Goal: Complete application form: Complete application form

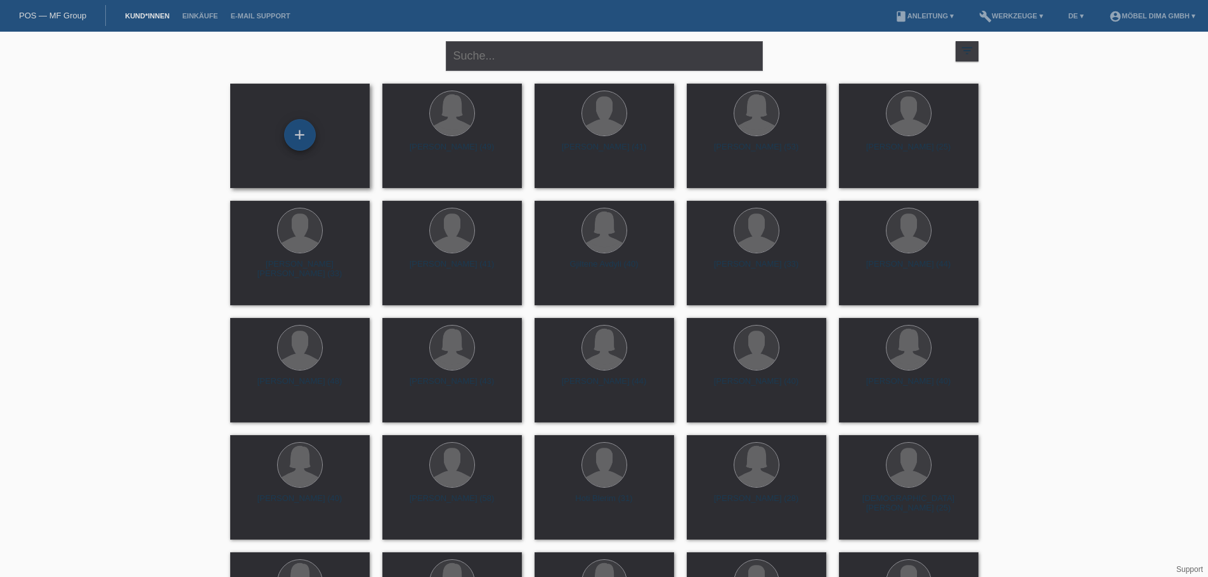
click at [299, 134] on div "+" at bounding box center [300, 135] width 32 height 32
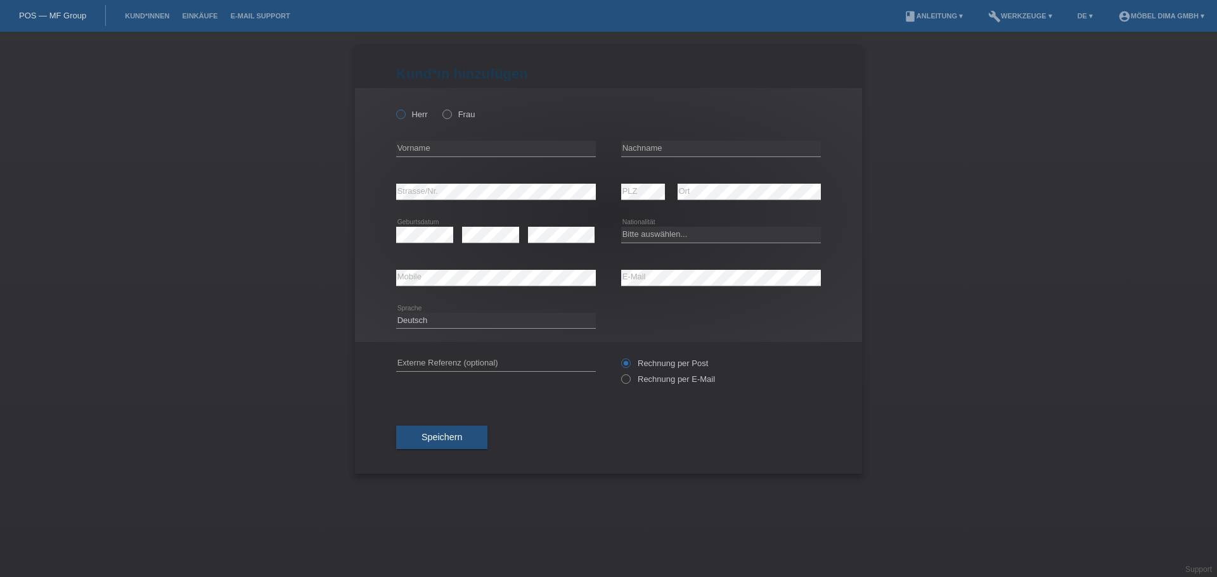
click at [394, 108] on icon at bounding box center [394, 108] width 0 height 0
click at [398, 115] on input "Herr" at bounding box center [400, 114] width 8 height 8
radio input "true"
click at [415, 152] on input "text" at bounding box center [496, 149] width 200 height 16
type input "[GEOGRAPHIC_DATA]"
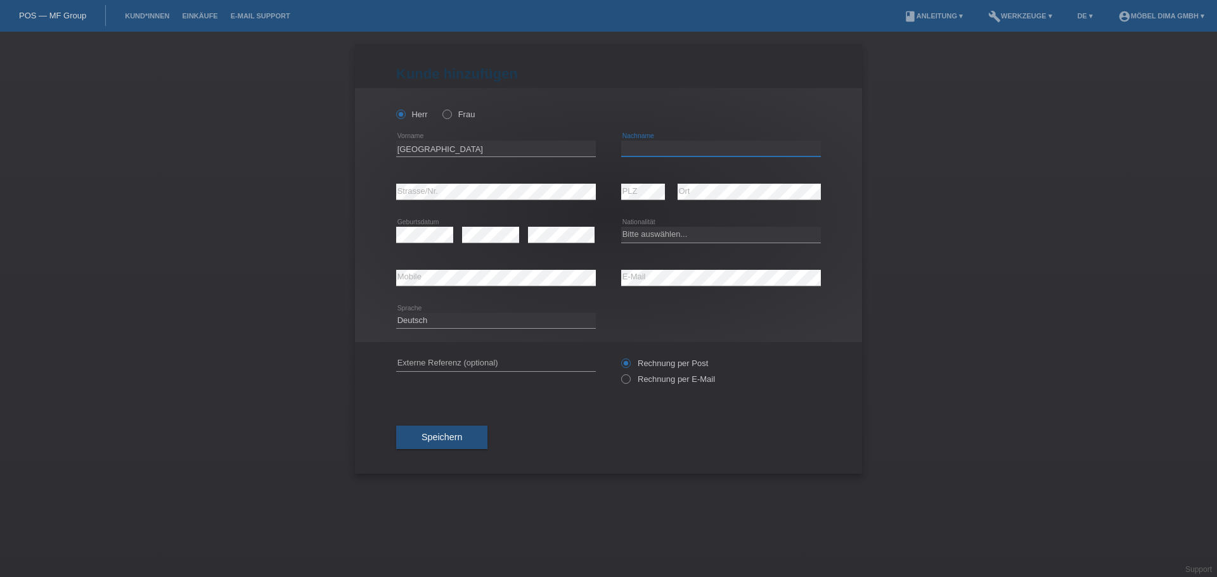
click at [654, 151] on input "text" at bounding box center [721, 149] width 200 height 16
type input "Vukanovic"
click at [618, 182] on div "error Strasse/Nr. error PLZ error Ort" at bounding box center [608, 192] width 425 height 43
click at [428, 226] on div "error Geburtsdatum" at bounding box center [424, 235] width 57 height 43
click at [728, 234] on select "Bitte auswählen... Schweiz Deutschland Liechtenstein Österreich ------------ Af…" at bounding box center [721, 234] width 200 height 15
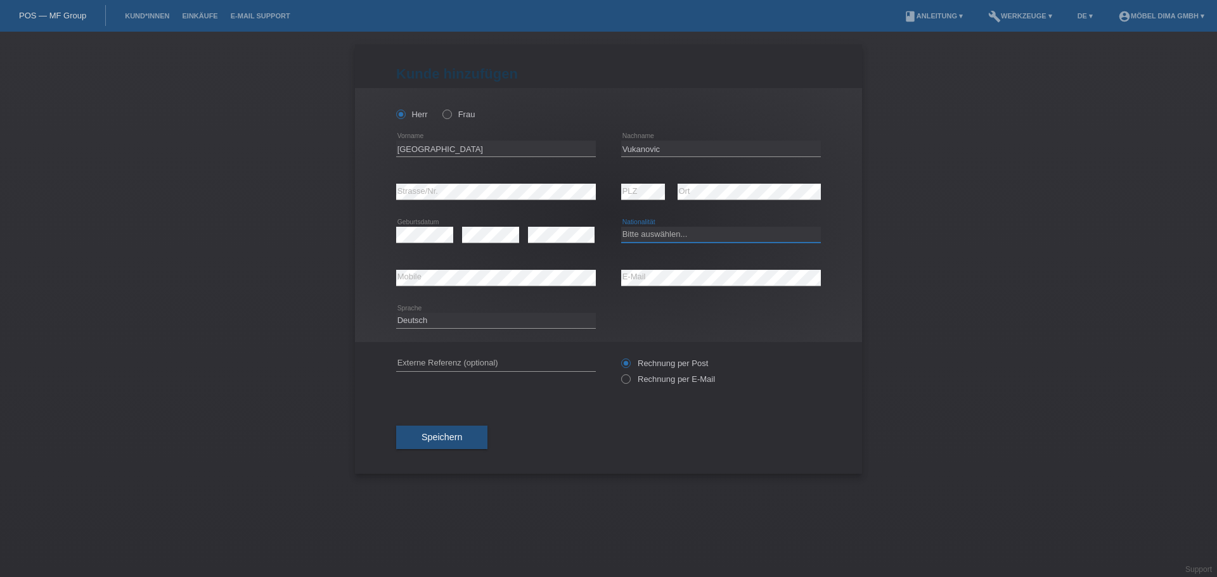
select select "HR"
click at [621, 227] on select "Bitte auswählen... Schweiz Deutschland Liechtenstein Österreich ------------ Af…" at bounding box center [721, 234] width 200 height 15
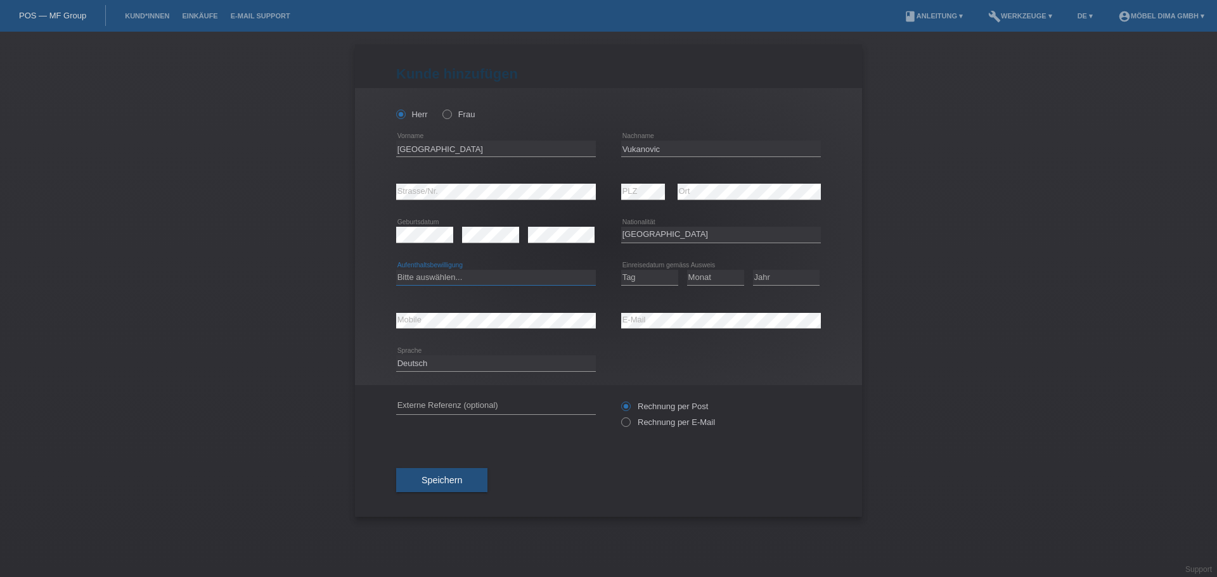
click at [489, 281] on select "Bitte auswählen... C B B - Flüchtlingsstatus Andere" at bounding box center [496, 277] width 200 height 15
select select "B"
click at [396, 270] on select "Bitte auswählen... C B B - Flüchtlingsstatus Andere" at bounding box center [496, 277] width 200 height 15
click at [639, 282] on select "Tag 01 02 03 04 05 06 07 08 09 10 11" at bounding box center [649, 277] width 57 height 15
select select "23"
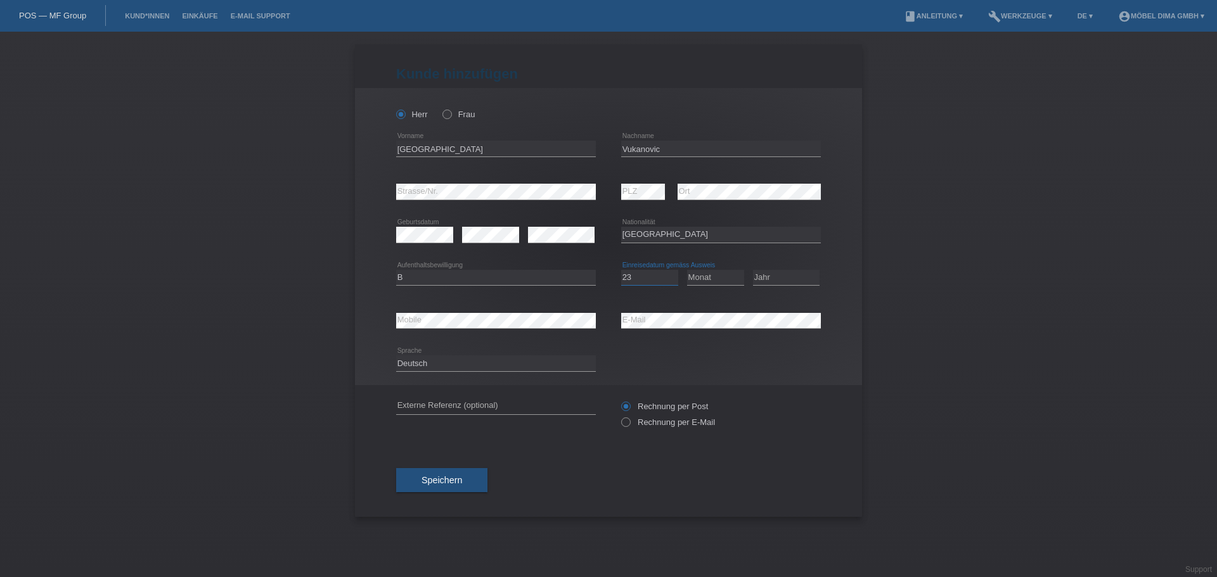
click at [621, 270] on select "Tag 01 02 03 04 05 06 07 08 09 10 11" at bounding box center [649, 277] width 57 height 15
click at [726, 270] on select "Monat 01 02 03 04 05 06 07 08 09 10 11" at bounding box center [715, 277] width 57 height 15
select select "01"
click at [687, 270] on select "Monat 01 02 03 04 05 06 07 08 09 10 11" at bounding box center [715, 277] width 57 height 15
click at [775, 281] on select "Jahr 2025 2024 2023 2022 2021 2020 2019 2018 2017 2016 2015 2014 2013 2012 2011…" at bounding box center [786, 277] width 67 height 15
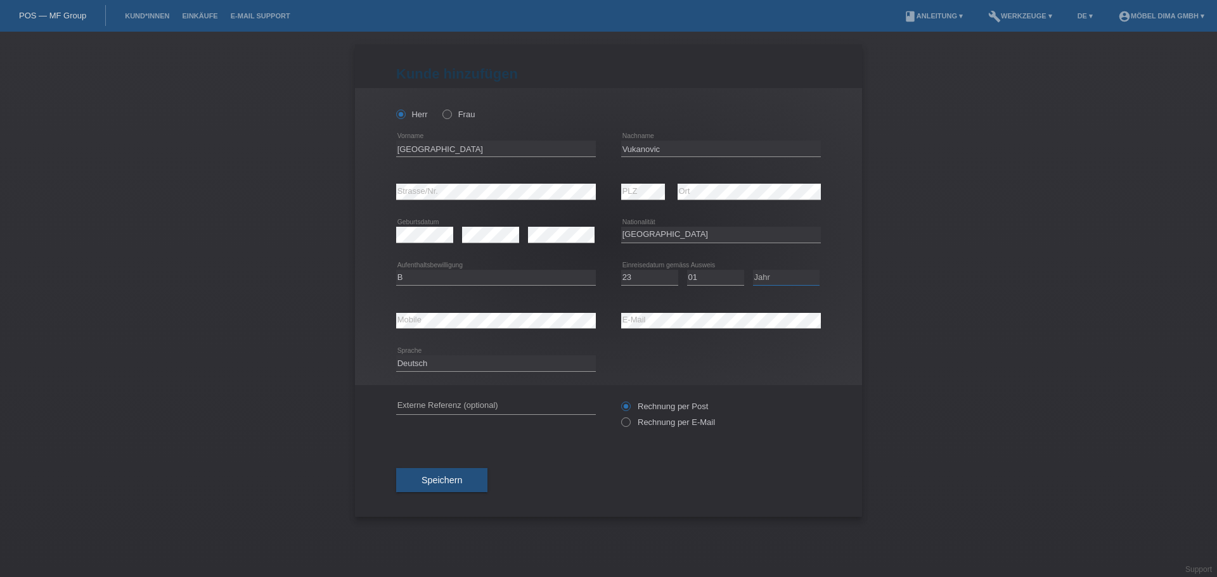
select select "2023"
click at [753, 270] on select "Jahr 2025 2024 2023 2022 2021 2020 2019 2018 2017 2016 2015 2014 2013 2012 2011…" at bounding box center [786, 277] width 67 height 15
click at [605, 190] on div "error Strasse/Nr. error PLZ error Ort" at bounding box center [608, 192] width 425 height 43
click at [441, 482] on span "Speichern" at bounding box center [442, 480] width 41 height 10
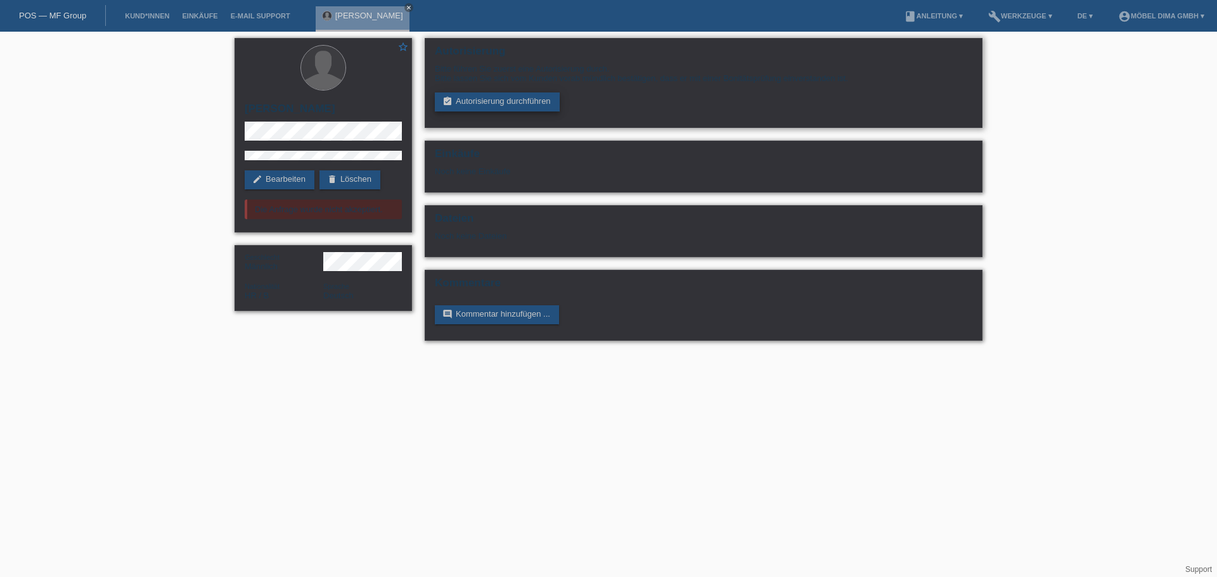
click at [507, 101] on link "assignment_turned_in Autorisierung durchführen" at bounding box center [497, 102] width 125 height 19
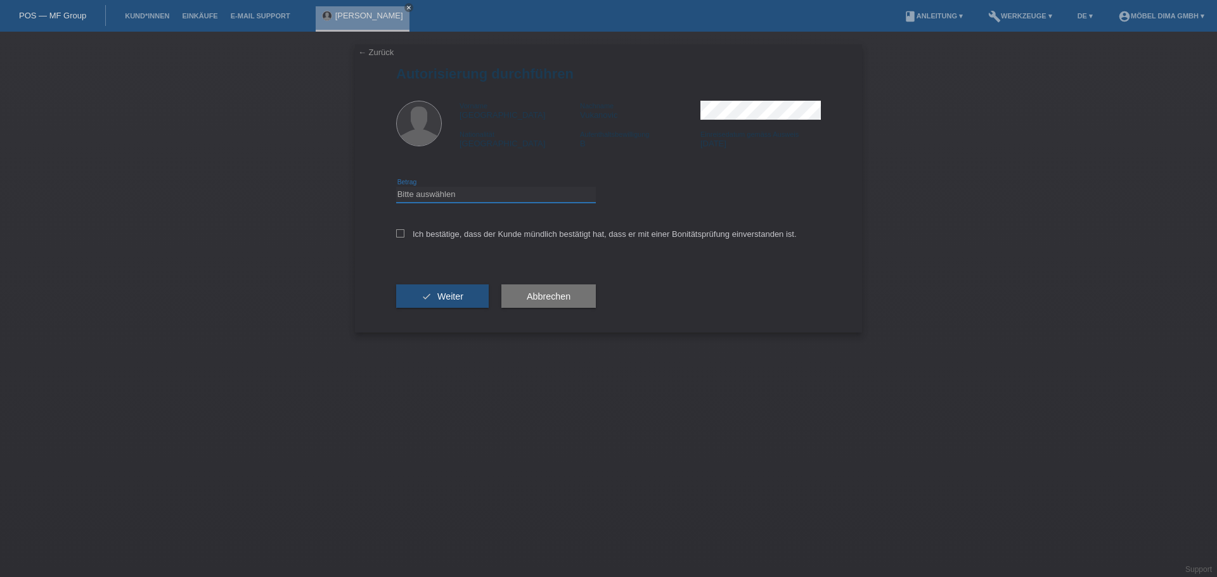
click at [446, 192] on select "Bitte auswählen CHF 1.00 - CHF 499.00 CHF 500.00 - CHF 1'999.00 CHF 2'000.00 - …" at bounding box center [496, 194] width 200 height 15
select select "2"
click at [396, 187] on select "Bitte auswählen CHF 1.00 - CHF 499.00 CHF 500.00 - CHF 1'999.00 CHF 2'000.00 - …" at bounding box center [496, 194] width 200 height 15
click at [400, 233] on icon at bounding box center [400, 233] width 8 height 8
click at [400, 233] on input "Ich bestätige, dass der Kunde mündlich bestätigt hat, dass er mit einer Bonität…" at bounding box center [400, 233] width 8 height 8
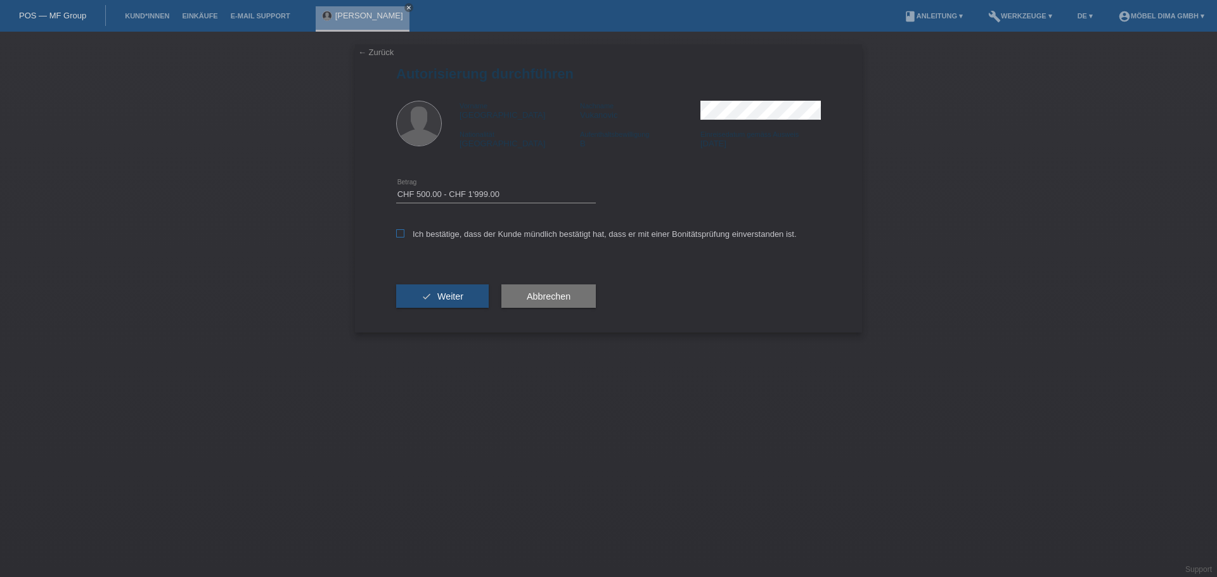
checkbox input "true"
click at [445, 300] on span "Weiter" at bounding box center [450, 297] width 26 height 10
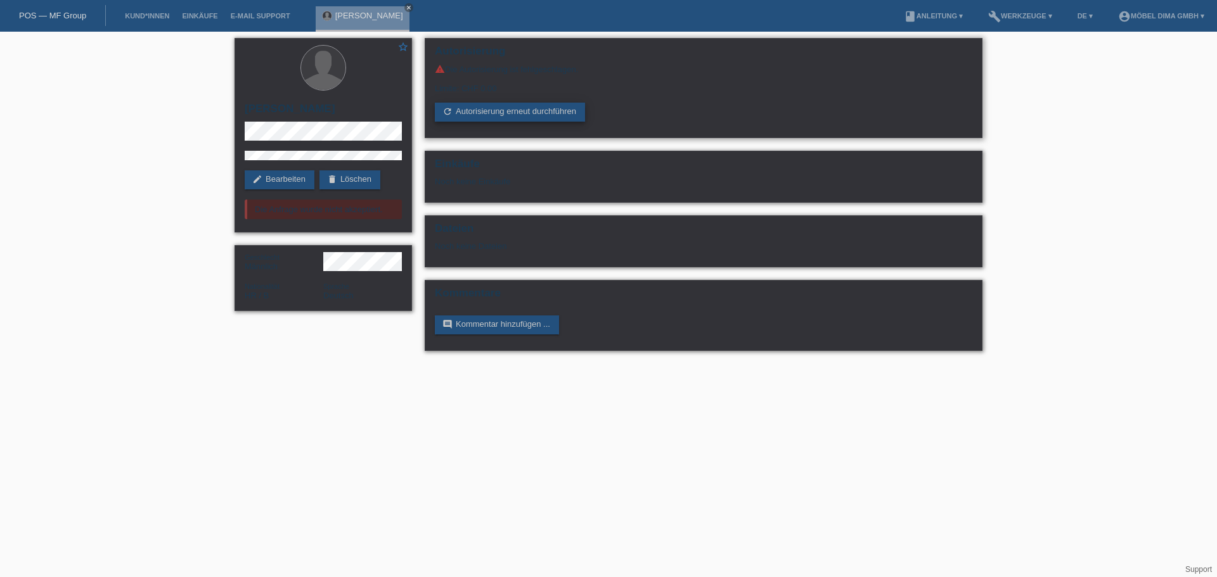
click at [536, 115] on link "refresh Autorisierung erneut durchführen" at bounding box center [510, 112] width 150 height 19
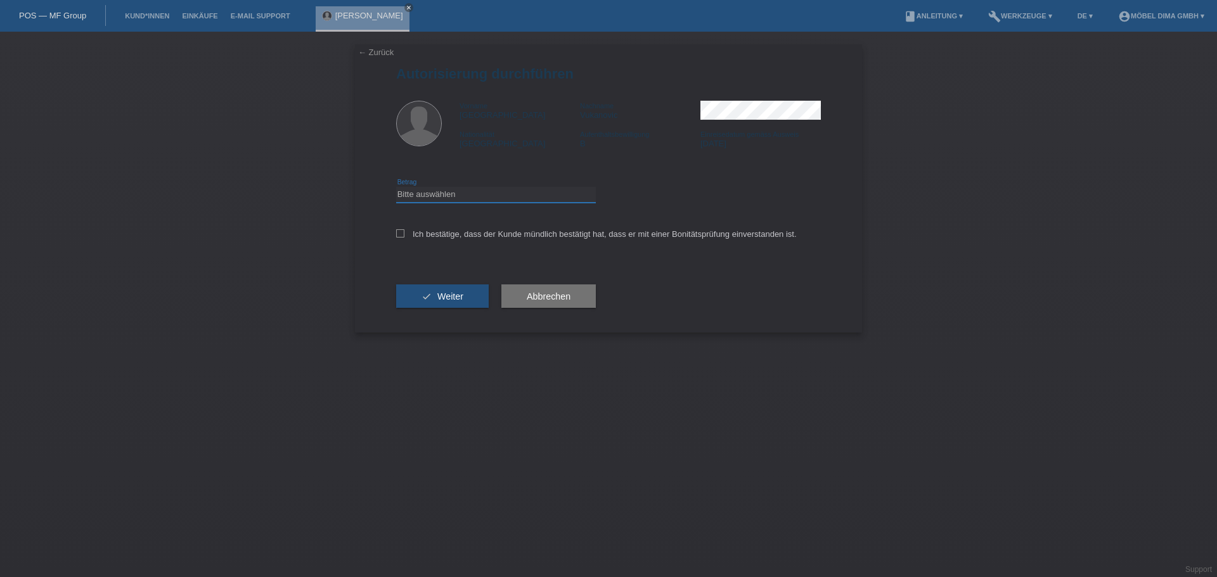
click at [510, 191] on select "Bitte auswählen CHF 1.00 - CHF 499.00 CHF 500.00 - CHF 1'999.00 CHF 2'000.00 - …" at bounding box center [496, 194] width 200 height 15
select select "2"
click at [396, 187] on select "Bitte auswählen CHF 1.00 - CHF 499.00 CHF 500.00 - CHF 1'999.00 CHF 2'000.00 - …" at bounding box center [496, 194] width 200 height 15
click at [402, 233] on icon at bounding box center [400, 233] width 8 height 8
click at [402, 233] on input "Ich bestätige, dass der Kunde mündlich bestätigt hat, dass er mit einer Bonität…" at bounding box center [400, 233] width 8 height 8
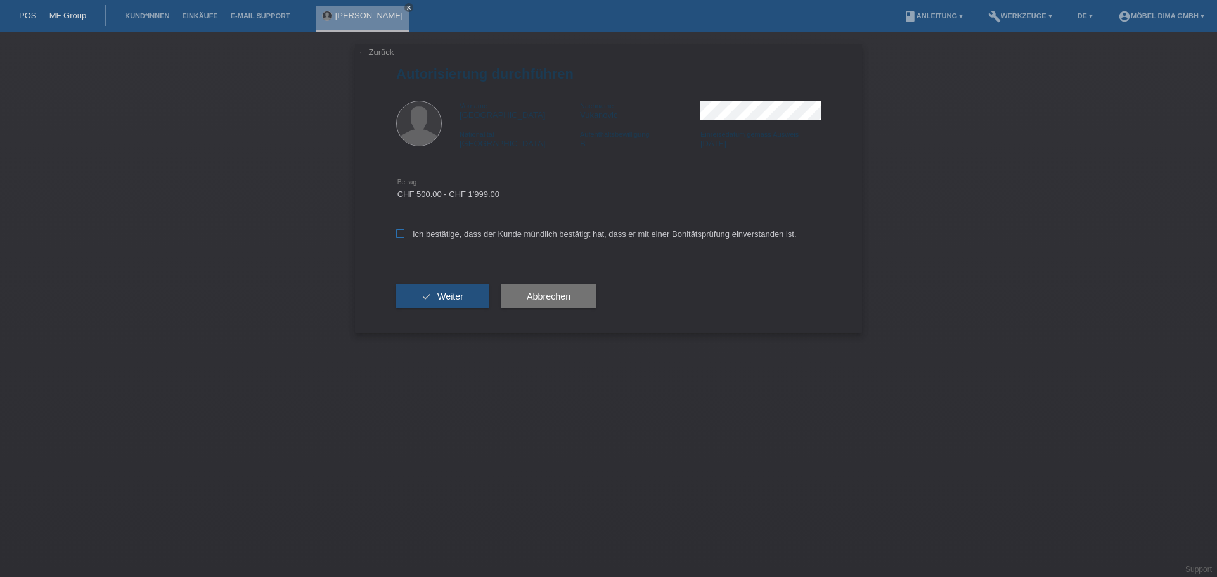
checkbox input "true"
click at [438, 293] on span "Weiter" at bounding box center [450, 297] width 26 height 10
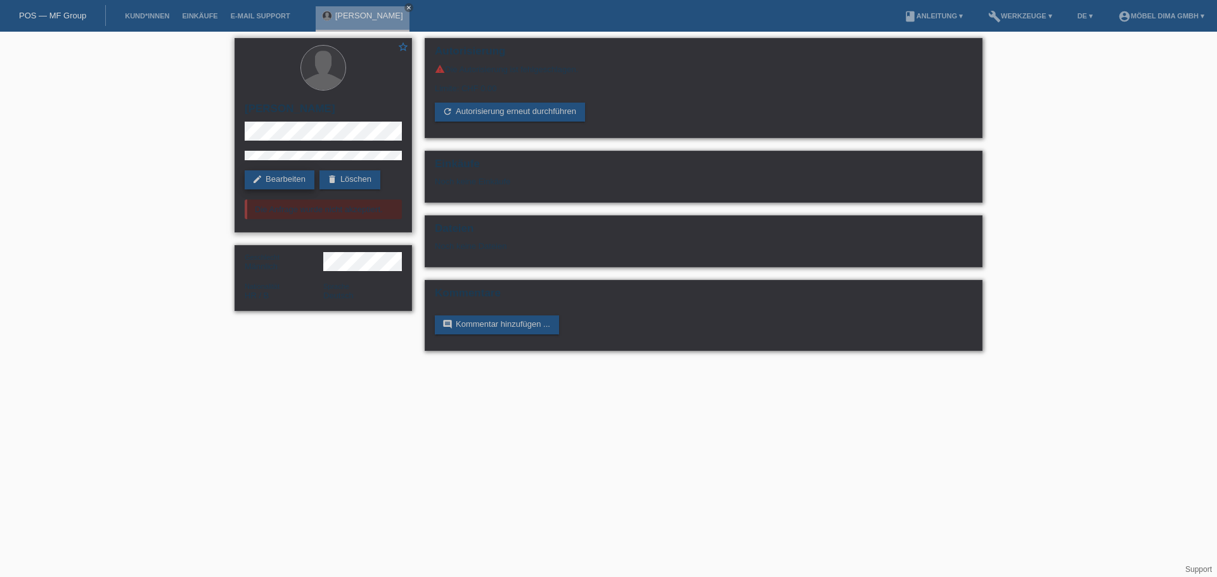
click at [288, 184] on link "edit Bearbeiten" at bounding box center [280, 180] width 70 height 19
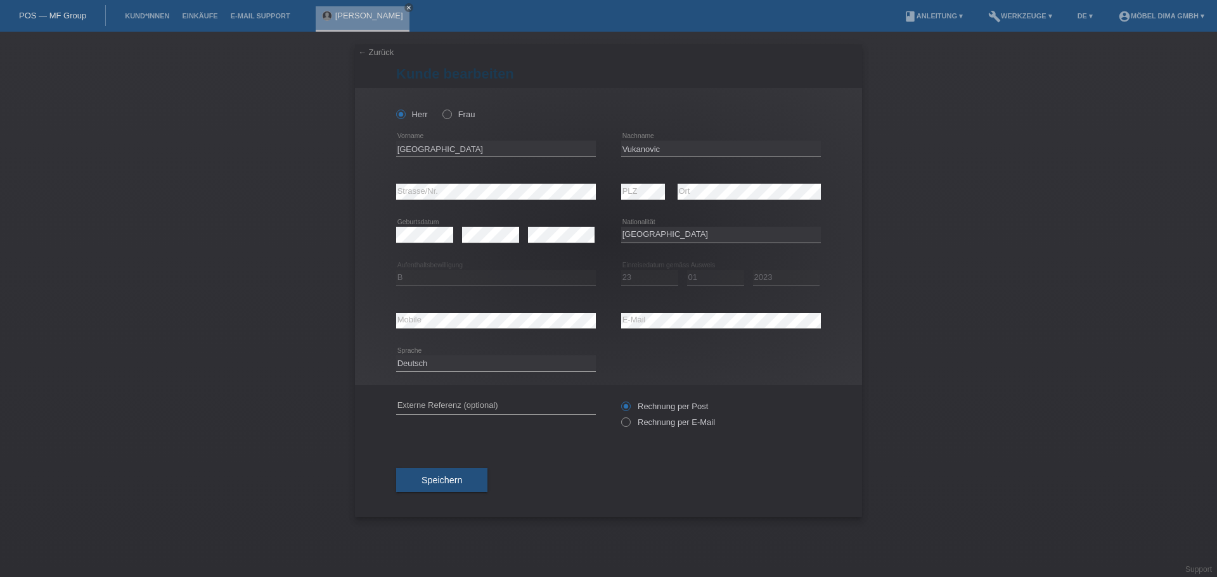
select select "HR"
select select "B"
select select "23"
select select "01"
select select "2023"
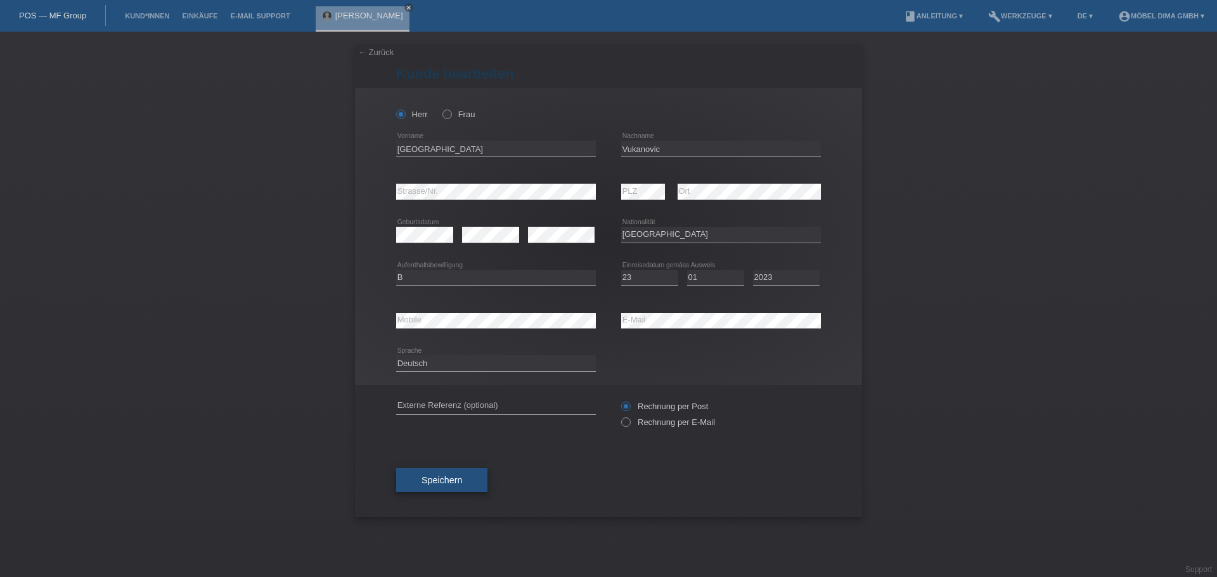
click at [451, 482] on span "Speichern" at bounding box center [442, 480] width 41 height 10
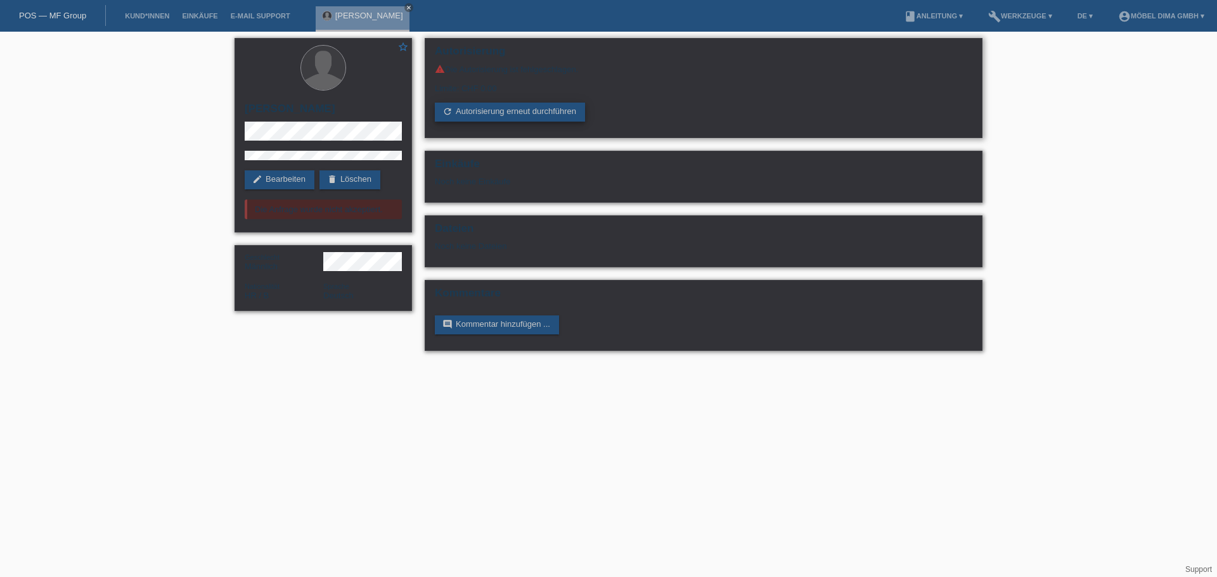
click at [541, 111] on link "refresh Autorisierung erneut durchführen" at bounding box center [510, 112] width 150 height 19
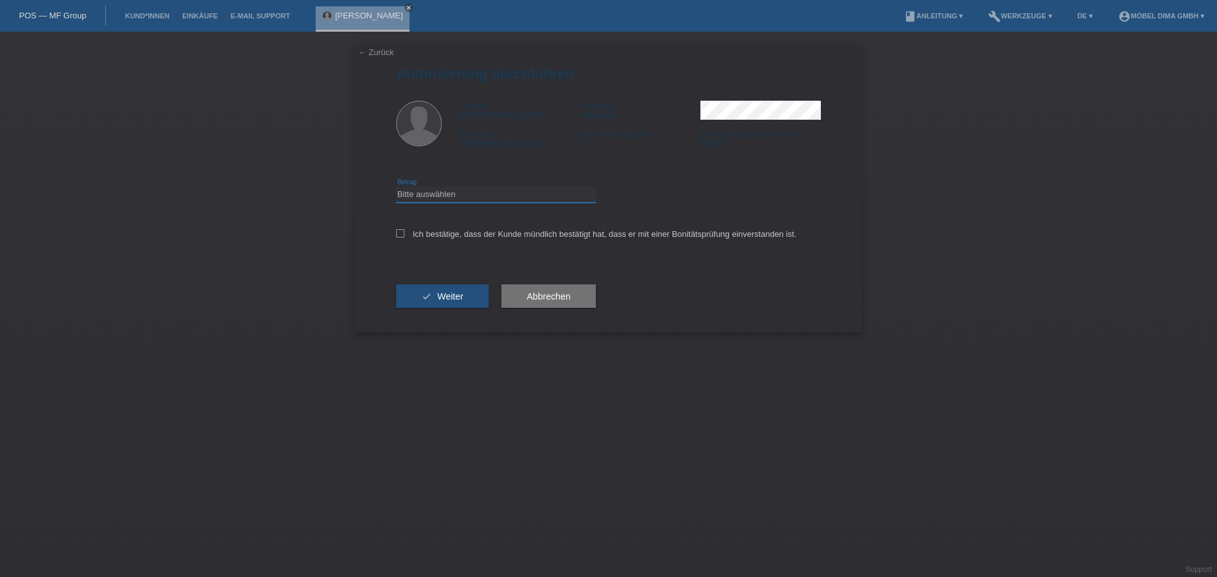
click at [464, 195] on select "Bitte auswählen CHF 1.00 - CHF 499.00 CHF 500.00 - CHF 1'999.00 CHF 2'000.00 - …" at bounding box center [496, 194] width 200 height 15
select select "2"
click at [396, 187] on select "Bitte auswählen CHF 1.00 - CHF 499.00 CHF 500.00 - CHF 1'999.00 CHF 2'000.00 - …" at bounding box center [496, 194] width 200 height 15
click at [397, 232] on icon at bounding box center [400, 233] width 8 height 8
click at [397, 232] on input "Ich bestätige, dass der Kunde mündlich bestätigt hat, dass er mit einer Bonität…" at bounding box center [400, 233] width 8 height 8
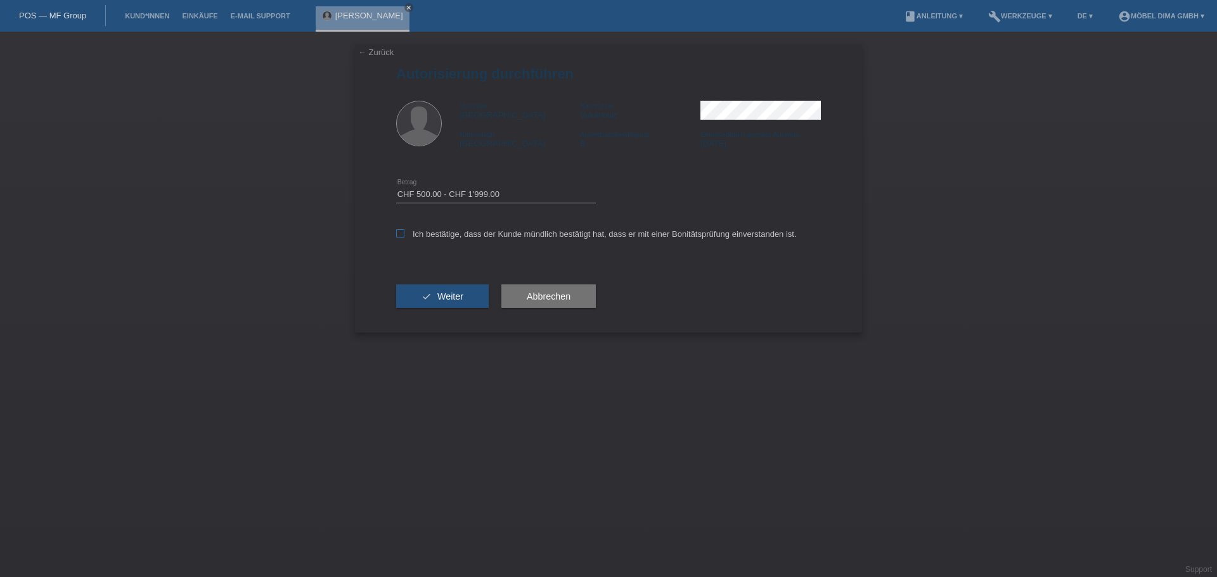
checkbox input "true"
click at [430, 299] on button "check Weiter" at bounding box center [442, 297] width 93 height 24
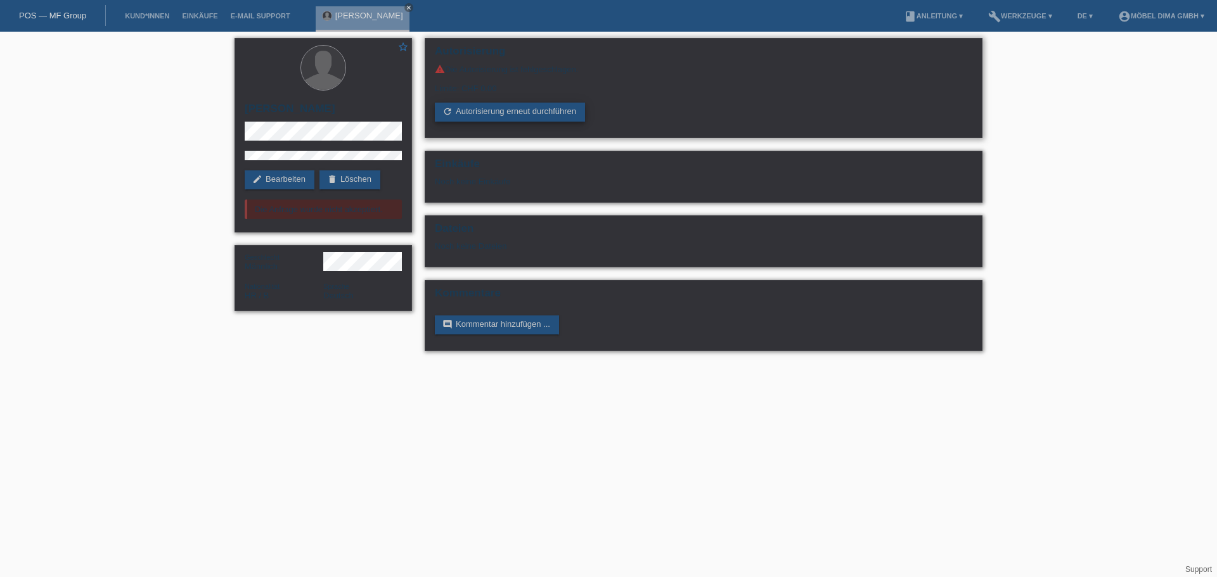
click at [502, 111] on link "refresh Autorisierung erneut durchführen" at bounding box center [510, 112] width 150 height 19
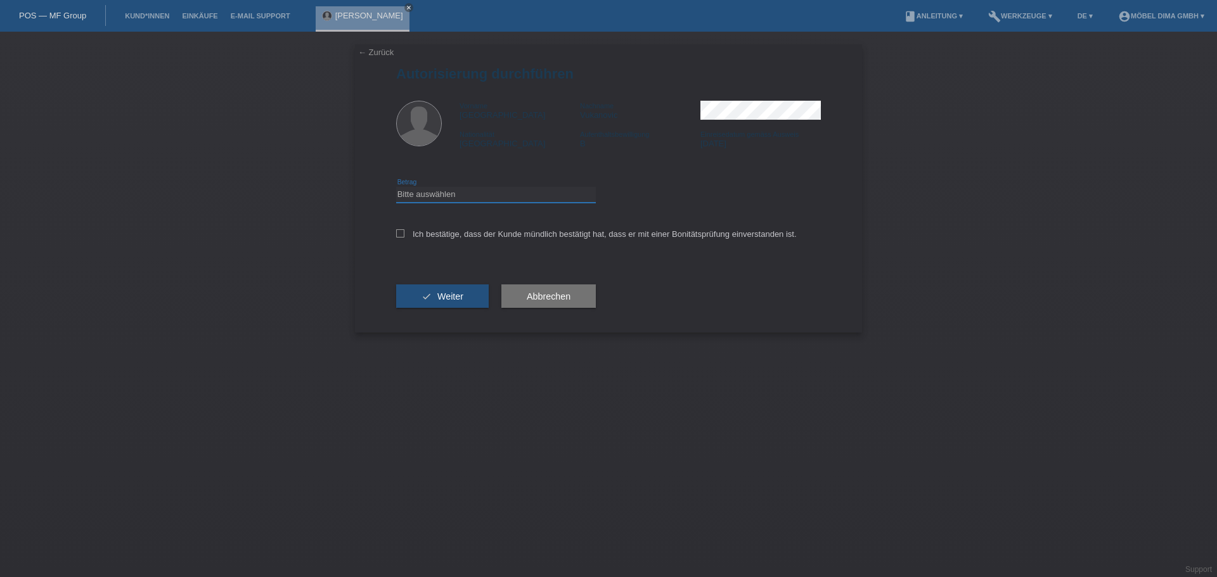
click at [441, 198] on select "Bitte auswählen CHF 1.00 - CHF 499.00 CHF 500.00 - CHF 1'999.00 CHF 2'000.00 - …" at bounding box center [496, 194] width 200 height 15
select select "1"
click at [396, 187] on select "Bitte auswählen CHF 1.00 - CHF 499.00 CHF 500.00 - CHF 1'999.00 CHF 2'000.00 - …" at bounding box center [496, 194] width 200 height 15
click at [396, 233] on icon at bounding box center [400, 233] width 8 height 8
click at [396, 233] on input "Ich bestätige, dass der Kunde mündlich bestätigt hat, dass er mit einer Bonität…" at bounding box center [400, 233] width 8 height 8
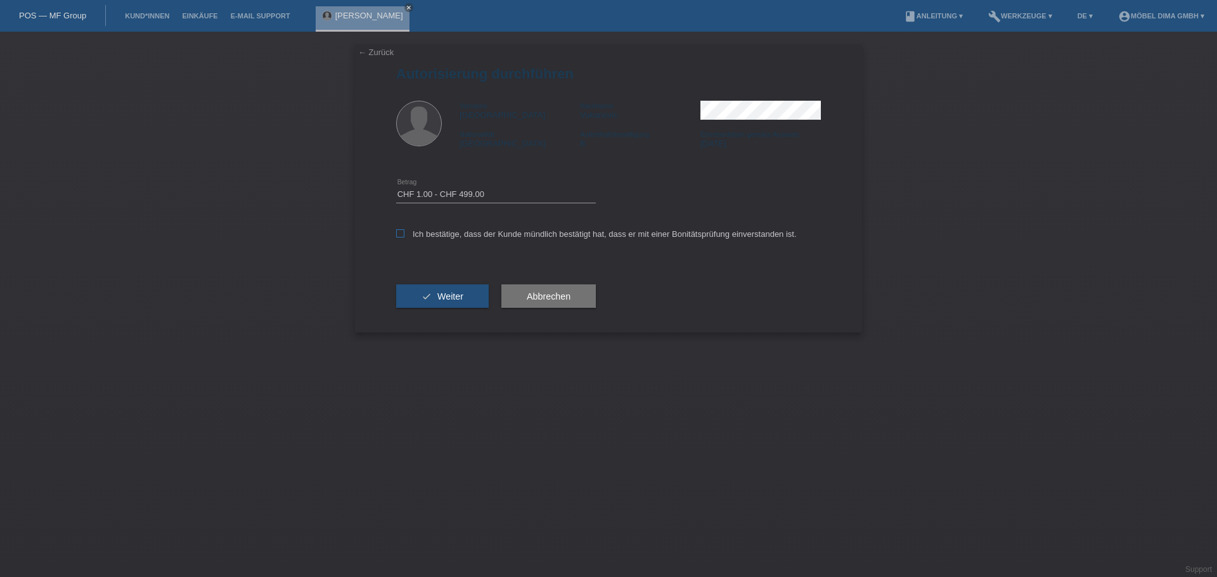
checkbox input "true"
click at [441, 295] on span "Weiter" at bounding box center [450, 297] width 26 height 10
